Goal: Task Accomplishment & Management: Use online tool/utility

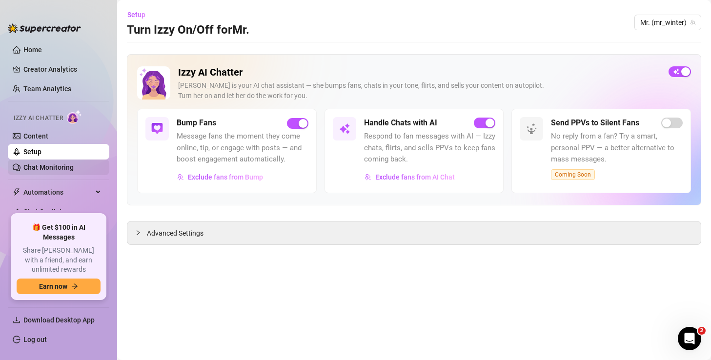
click at [63, 166] on link "Chat Monitoring" at bounding box center [48, 167] width 50 height 8
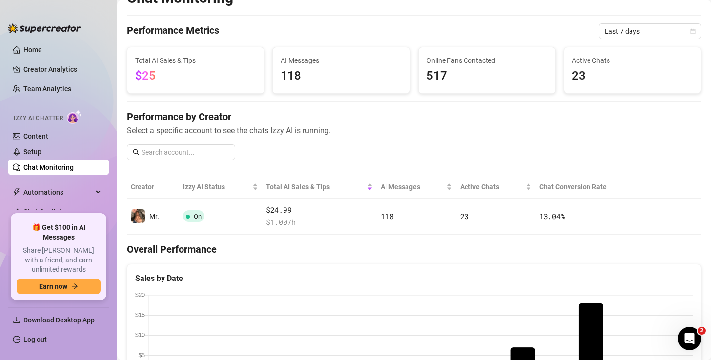
scroll to position [20, 0]
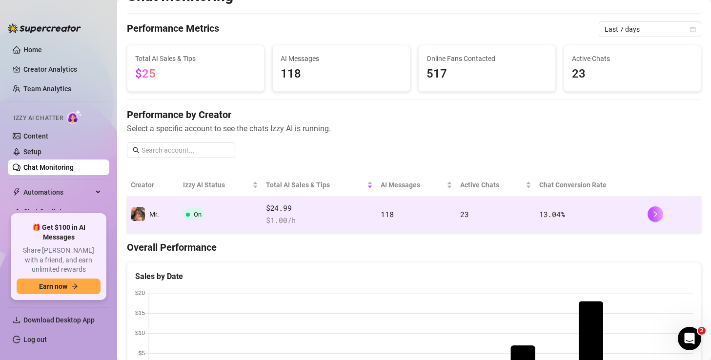
click at [352, 216] on span "$ 1.00 /h" at bounding box center [319, 221] width 107 height 12
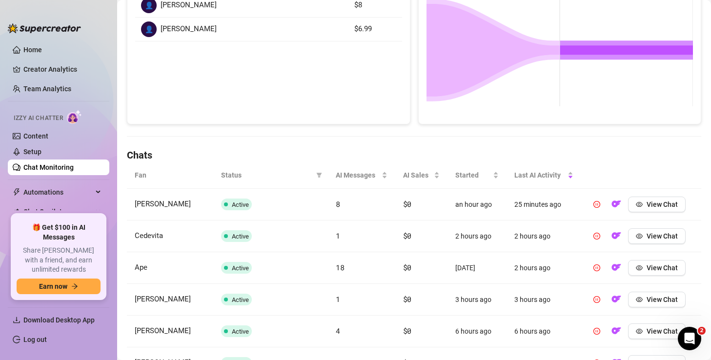
scroll to position [204, 0]
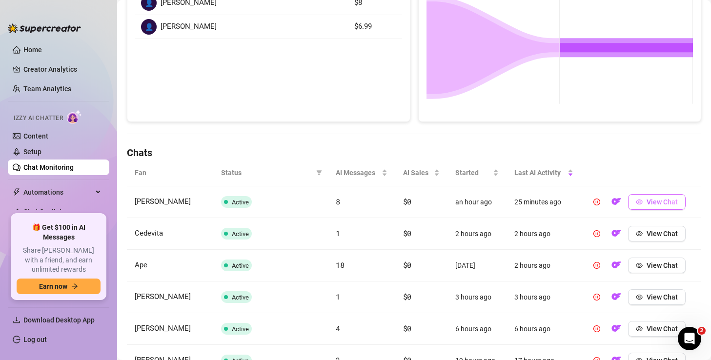
click at [642, 207] on button "View Chat" at bounding box center [657, 202] width 58 height 16
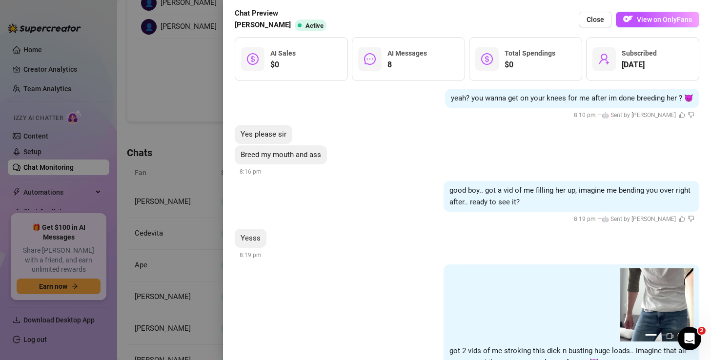
scroll to position [2164, 0]
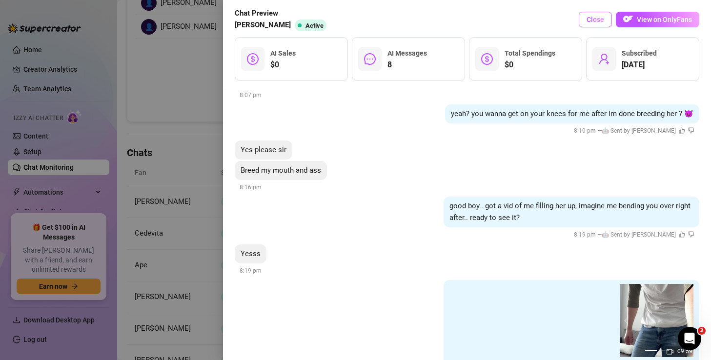
click at [595, 21] on span "Close" at bounding box center [596, 20] width 18 height 8
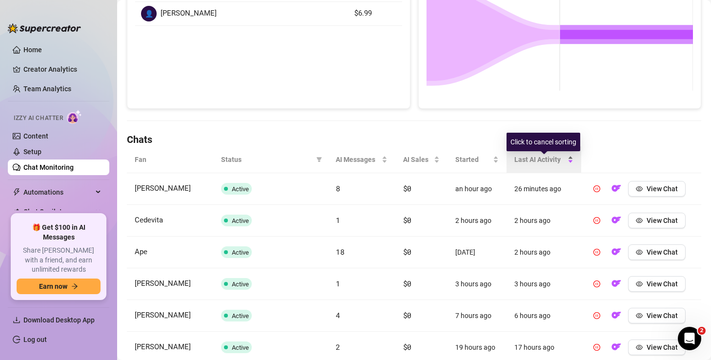
scroll to position [219, 0]
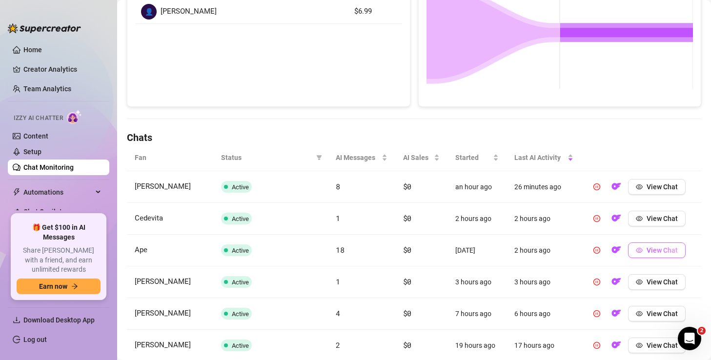
click at [649, 255] on button "View Chat" at bounding box center [657, 251] width 58 height 16
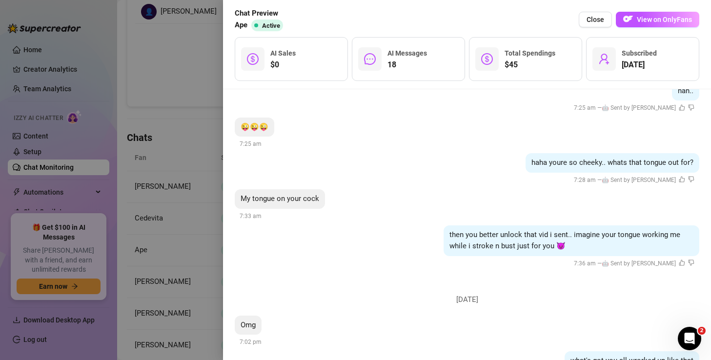
scroll to position [2721, 0]
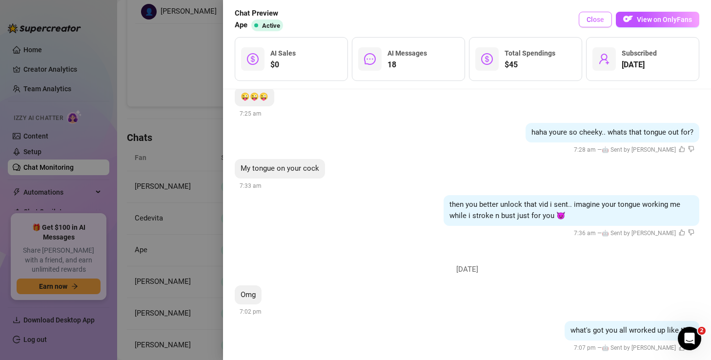
click at [595, 18] on span "Close" at bounding box center [596, 20] width 18 height 8
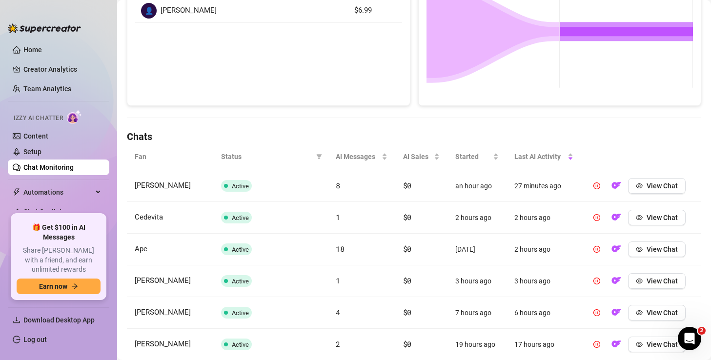
scroll to position [0, 0]
